Goal: Task Accomplishment & Management: Use online tool/utility

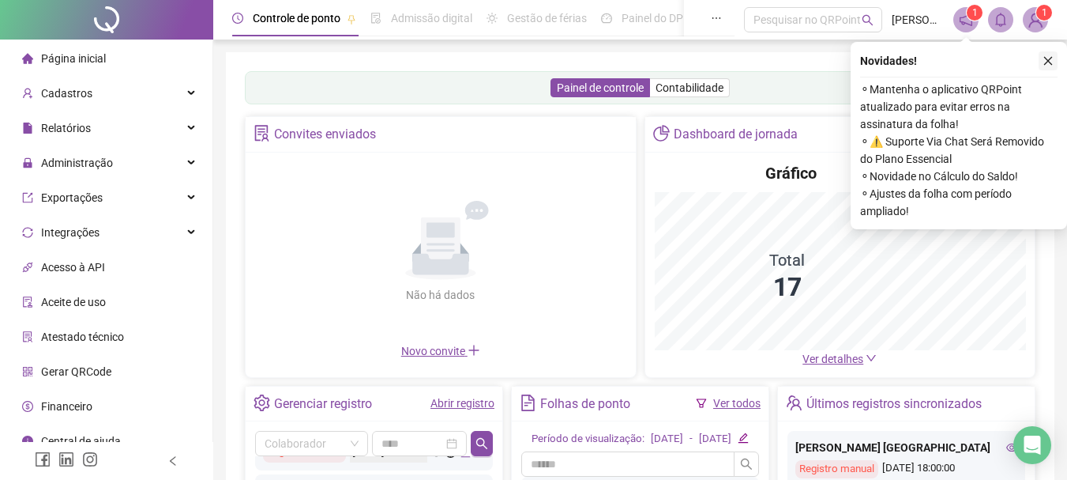
click at [1051, 52] on button "button" at bounding box center [1048, 60] width 19 height 19
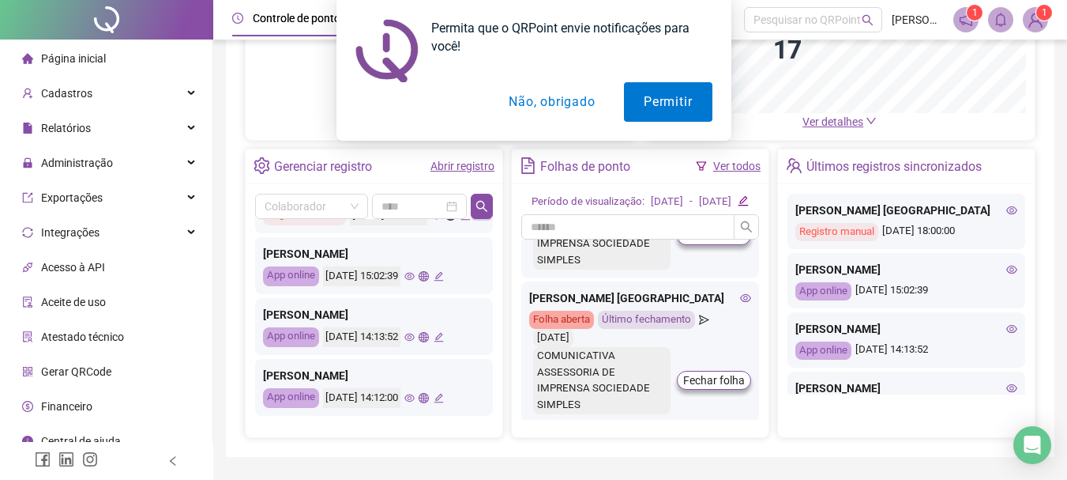
scroll to position [869, 0]
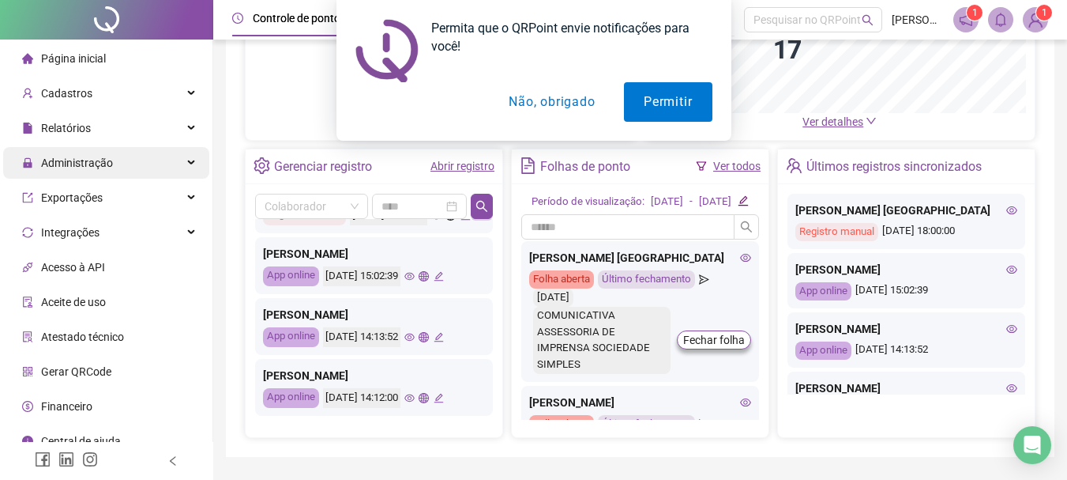
click at [128, 161] on div "Administração" at bounding box center [106, 163] width 206 height 32
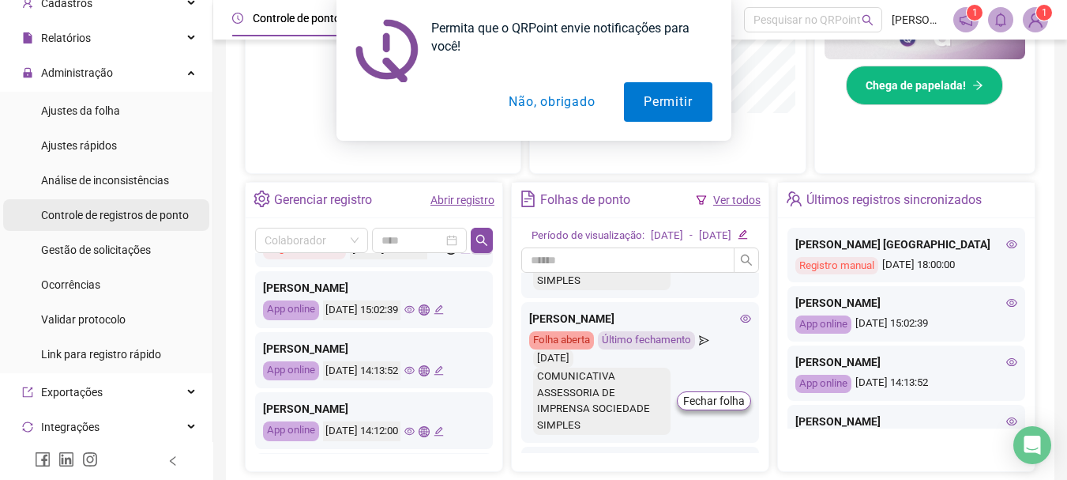
scroll to position [62, 0]
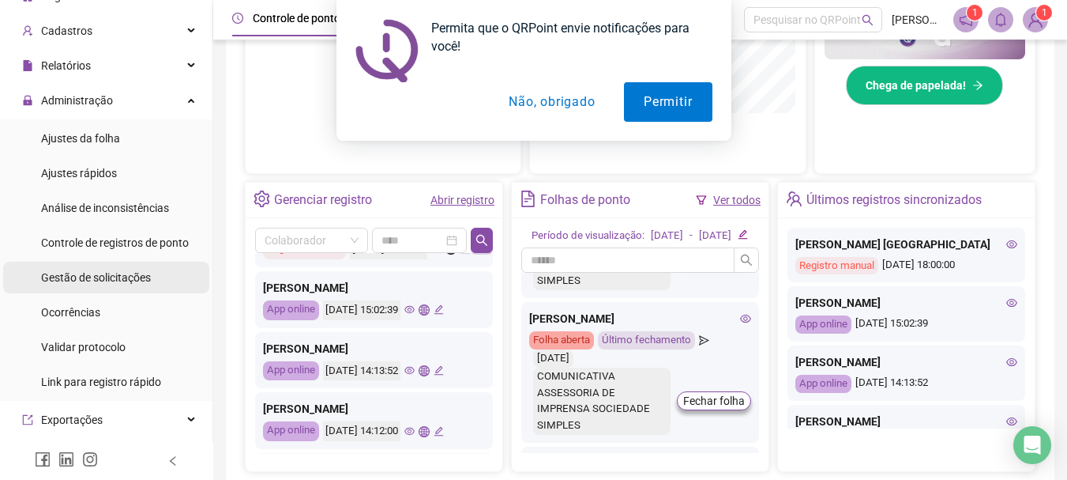
click at [87, 268] on div "Gestão de solicitações" at bounding box center [96, 278] width 110 height 32
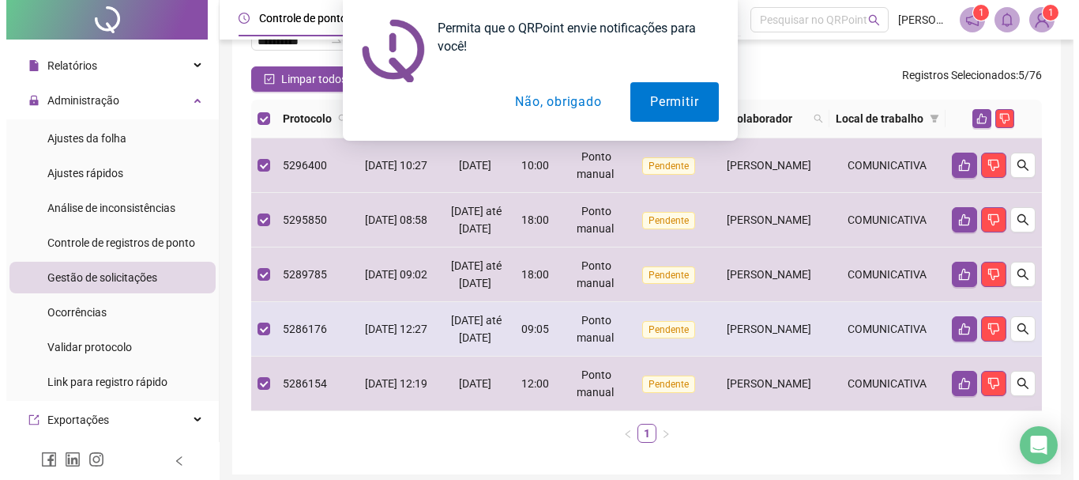
scroll to position [89, 0]
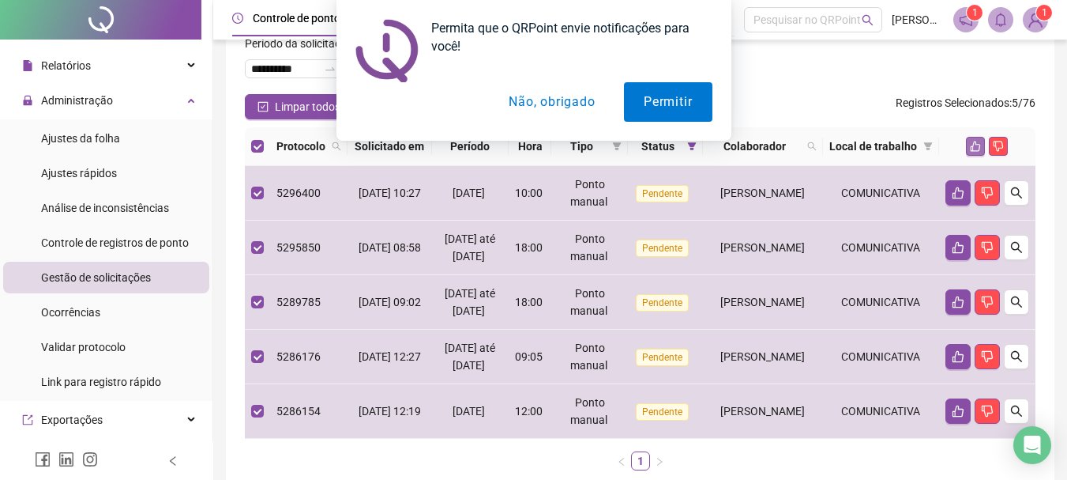
click at [975, 152] on icon "like" at bounding box center [975, 146] width 11 height 11
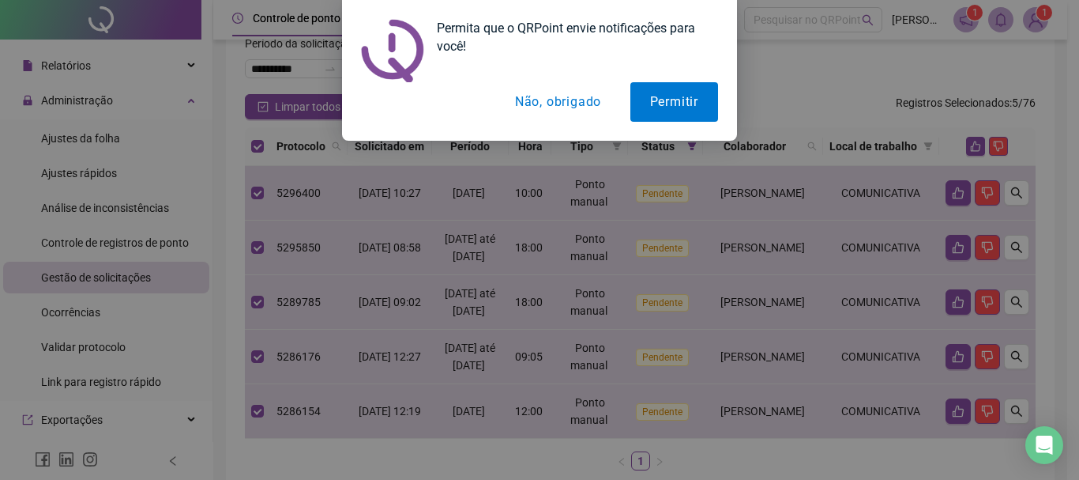
click at [584, 105] on button "Não, obrigado" at bounding box center [558, 102] width 126 height 40
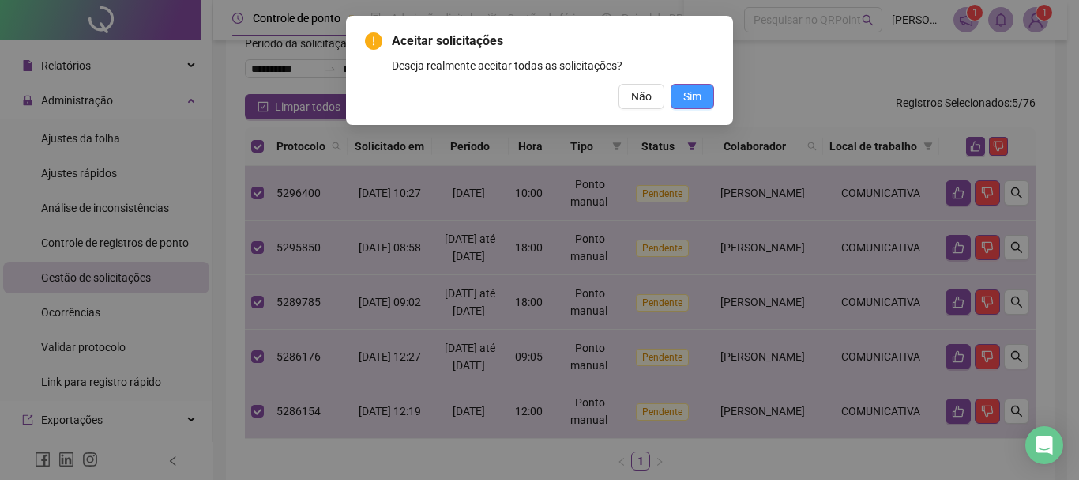
click at [695, 92] on span "Sim" at bounding box center [692, 96] width 18 height 17
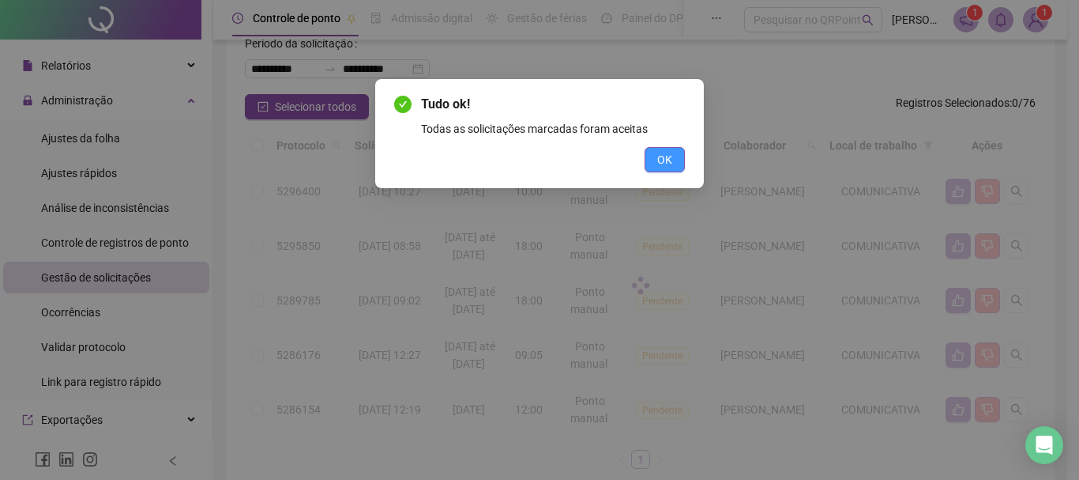
click at [677, 152] on button "OK" at bounding box center [665, 159] width 40 height 25
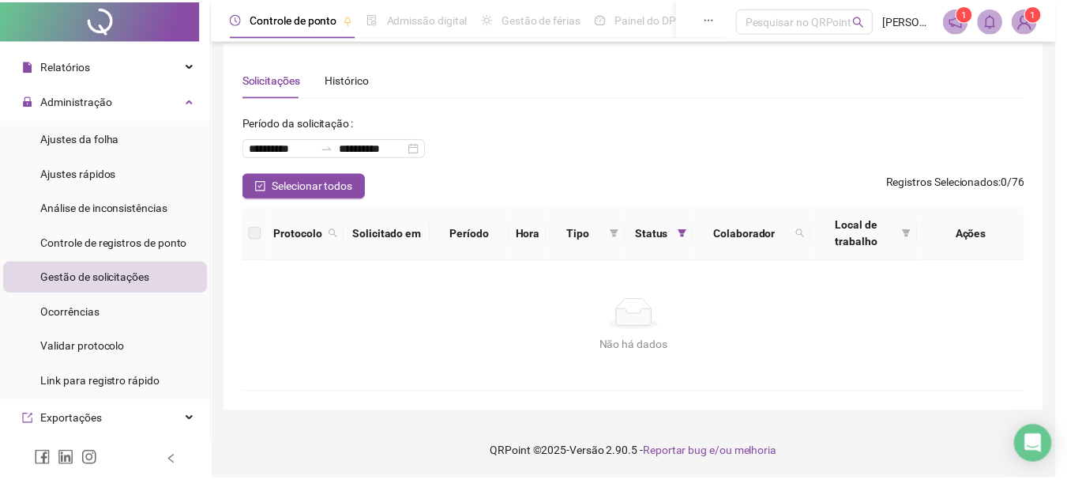
scroll to position [10, 0]
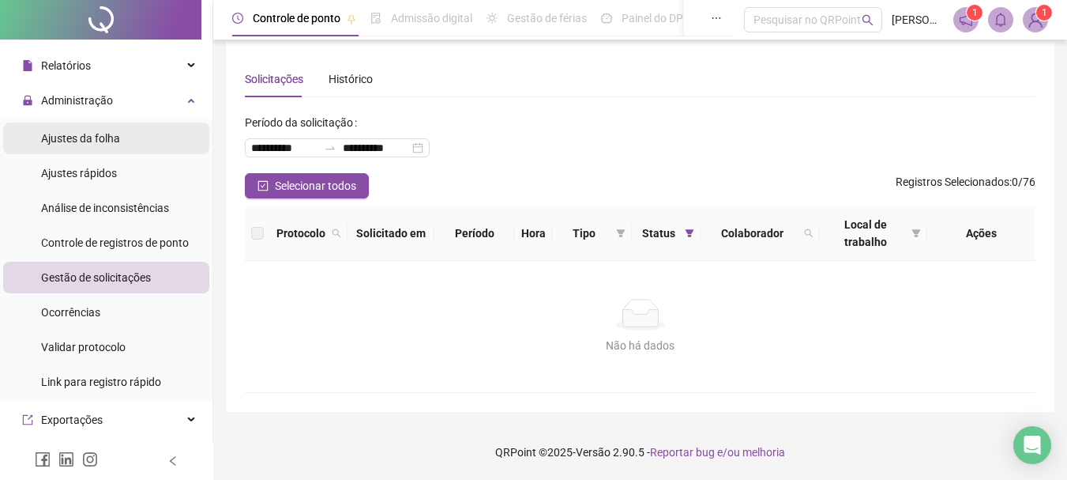
click at [88, 139] on span "Ajustes da folha" at bounding box center [80, 138] width 79 height 13
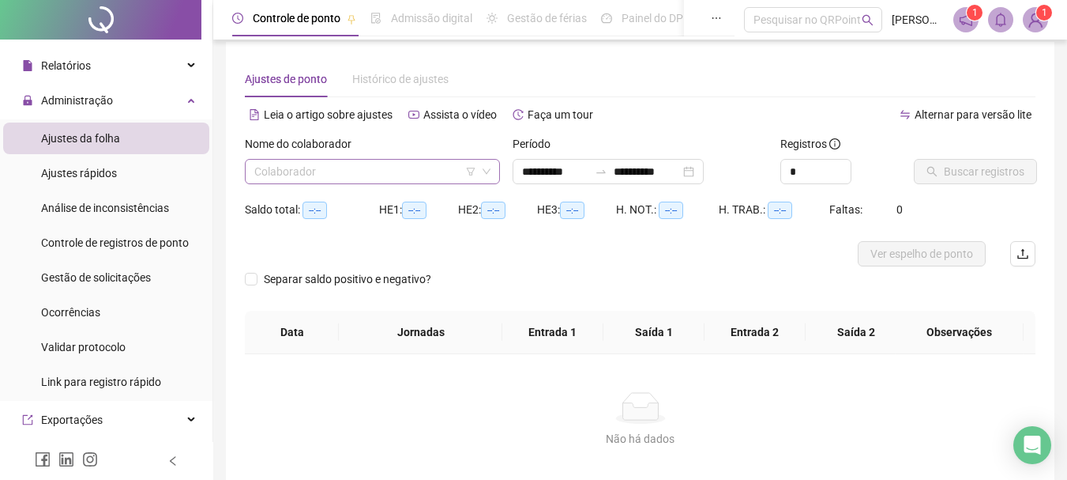
type input "**********"
click at [362, 172] on input "search" at bounding box center [365, 172] width 222 height 24
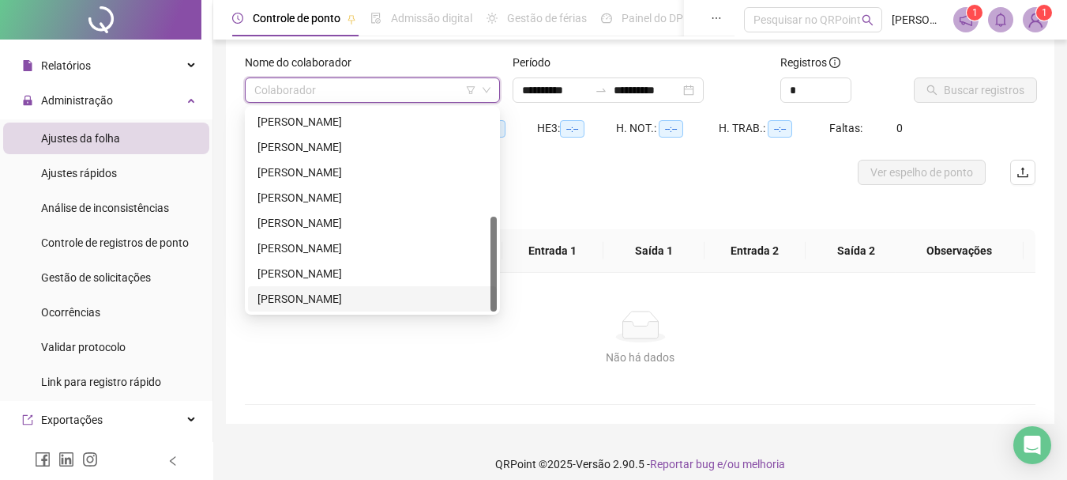
scroll to position [104, 0]
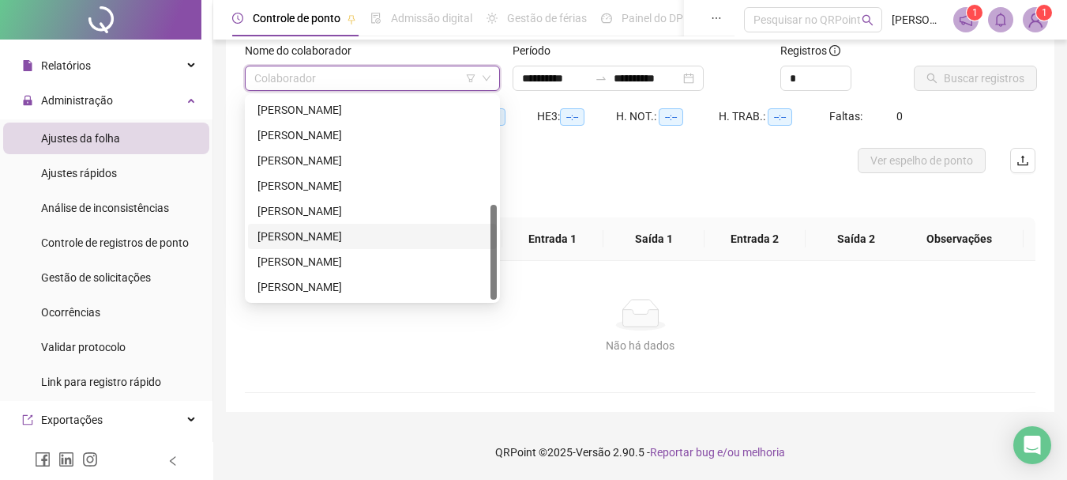
click at [354, 232] on div "[PERSON_NAME]" at bounding box center [373, 236] width 230 height 17
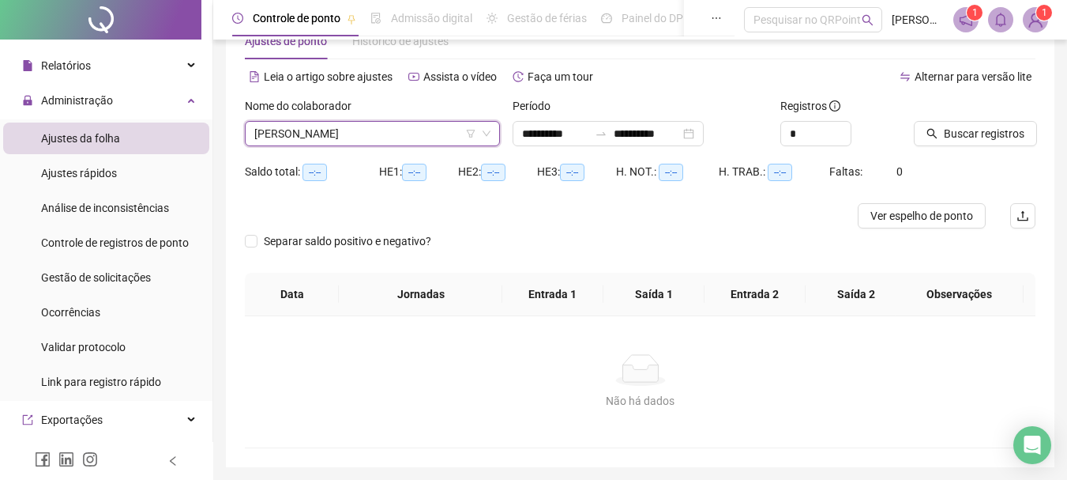
scroll to position [0, 0]
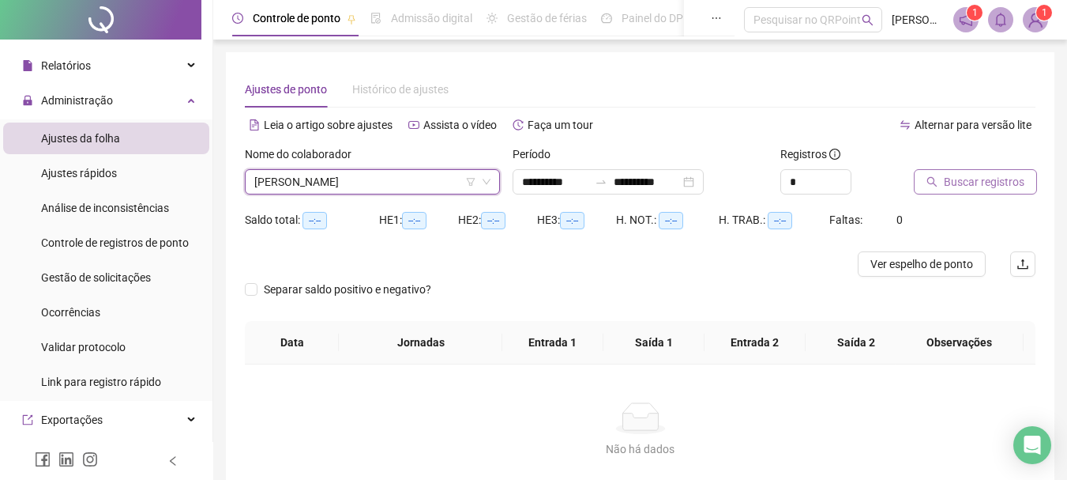
click at [962, 181] on span "Buscar registros" at bounding box center [984, 181] width 81 height 17
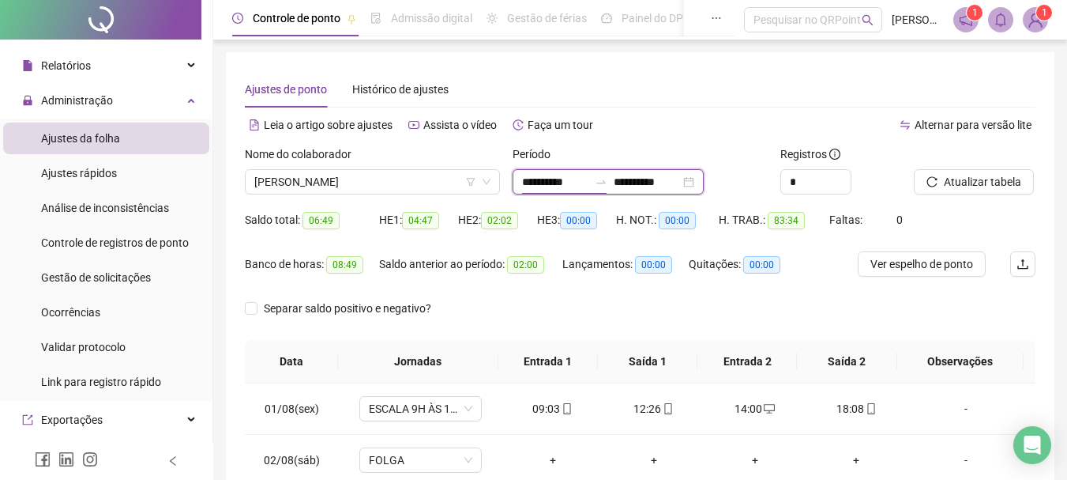
click at [533, 182] on input "**********" at bounding box center [555, 181] width 66 height 17
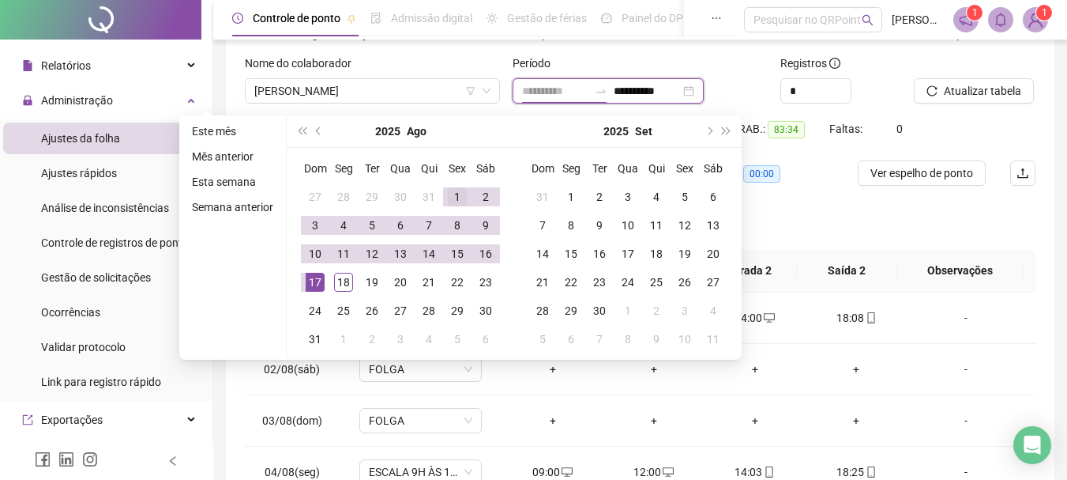
type input "**********"
click at [460, 189] on div "1" at bounding box center [457, 196] width 19 height 19
type input "**********"
click at [350, 277] on div "18" at bounding box center [343, 282] width 19 height 19
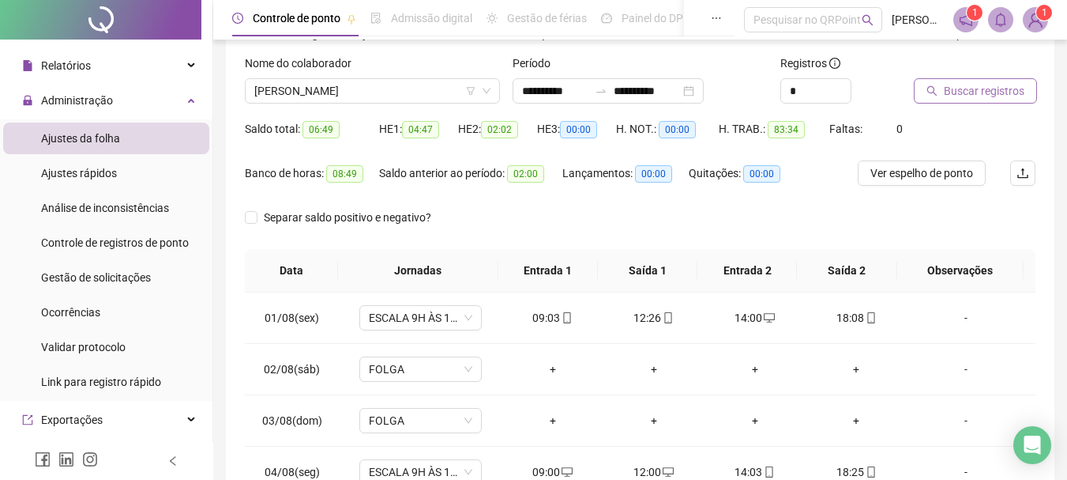
click at [1007, 91] on span "Buscar registros" at bounding box center [984, 90] width 81 height 17
